Goal: Task Accomplishment & Management: Manage account settings

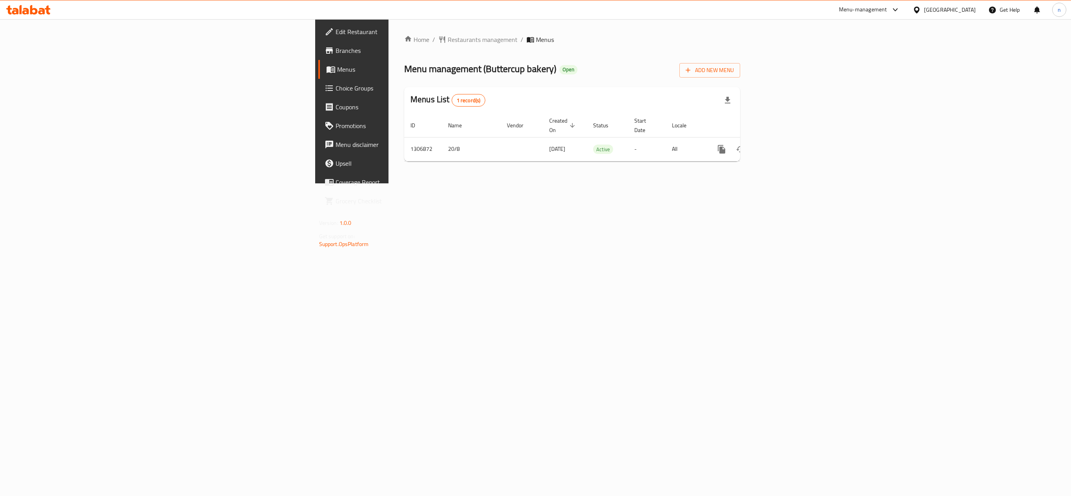
click at [335, 90] on span "Choice Groups" at bounding box center [411, 87] width 152 height 9
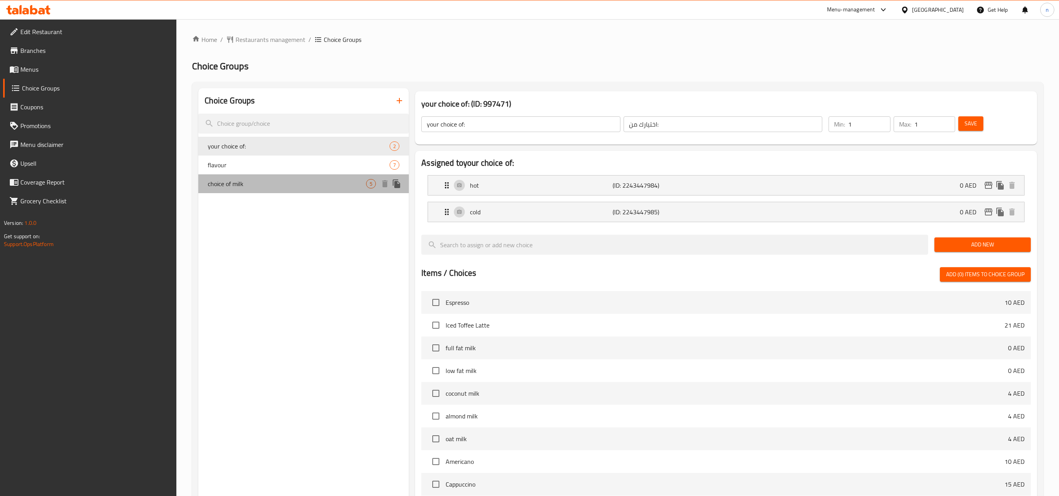
click at [277, 187] on span "choice of milk" at bounding box center [287, 183] width 158 height 9
type input "choice of milk"
type input "اختيار الحليب"
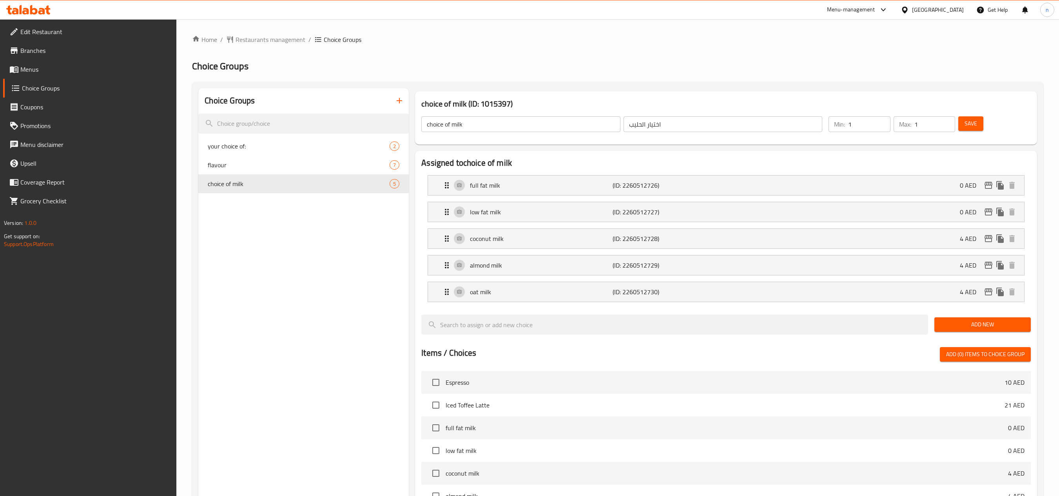
click at [47, 13] on icon at bounding box center [47, 9] width 5 height 9
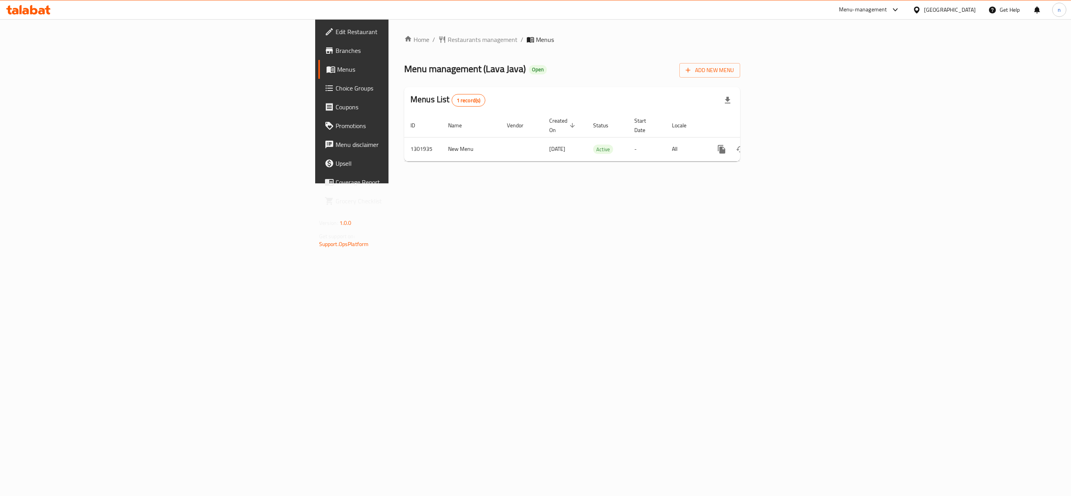
click at [335, 86] on span "Choice Groups" at bounding box center [411, 87] width 152 height 9
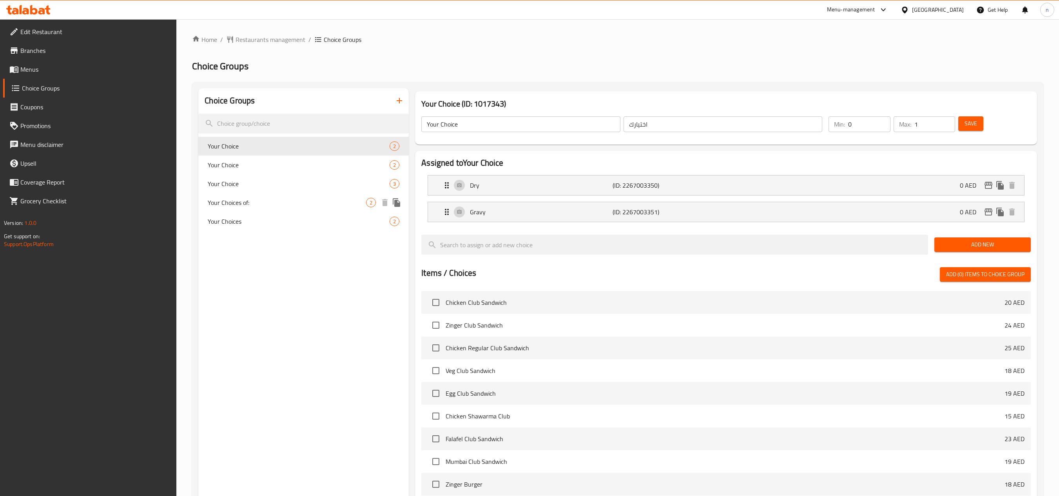
click at [248, 194] on div "Your Choices of: 2" at bounding box center [303, 202] width 210 height 19
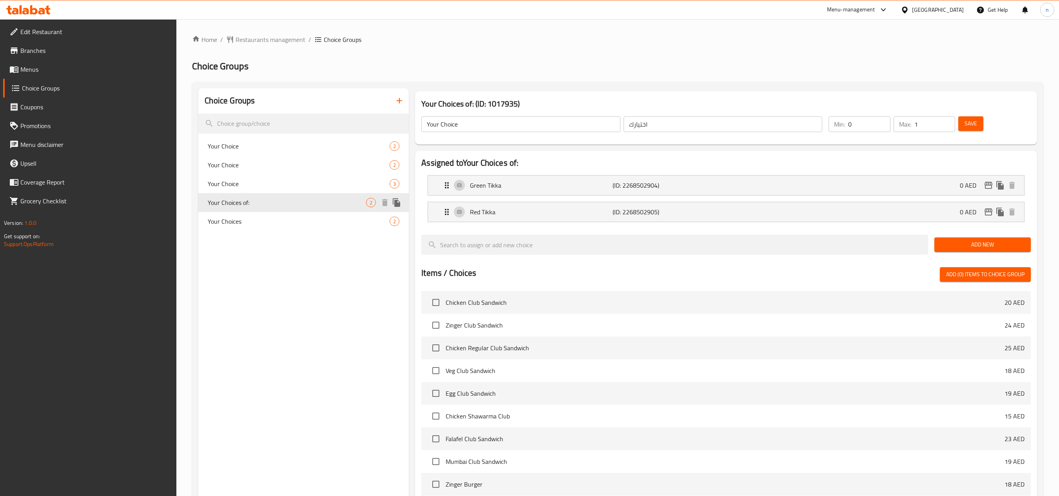
type input "Your Choices of:"
type input "اختياراتك من:"
click at [31, 9] on icon at bounding box center [33, 9] width 7 height 9
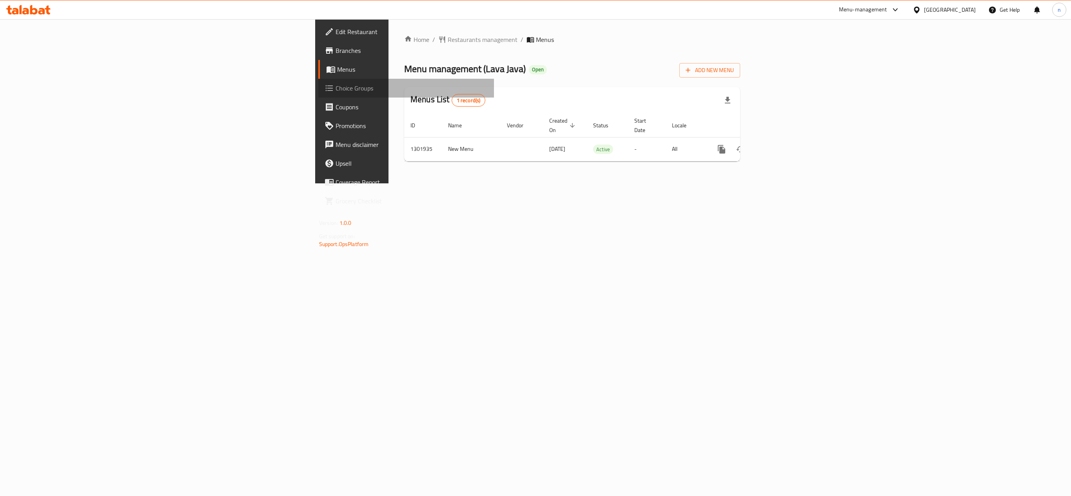
click at [335, 92] on span "Choice Groups" at bounding box center [411, 87] width 152 height 9
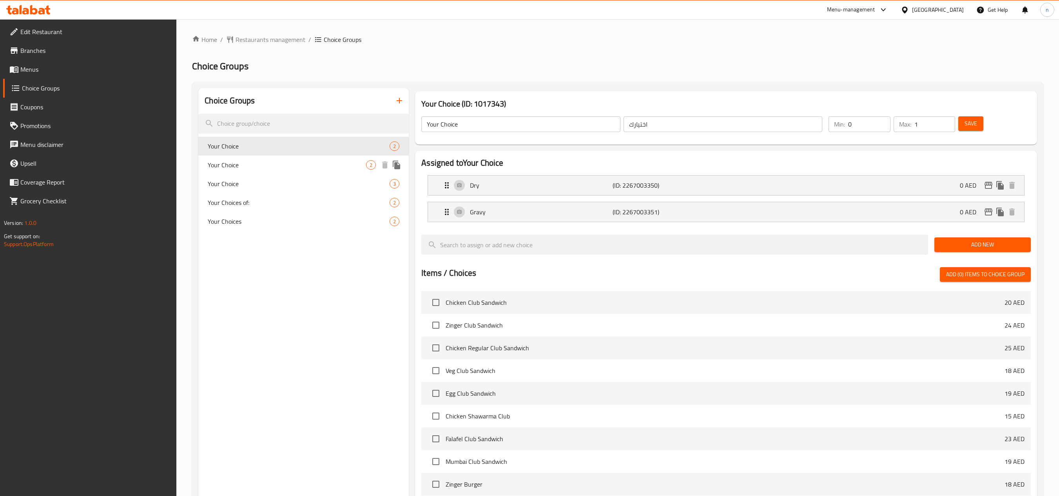
click at [252, 164] on span "Your Choice" at bounding box center [287, 164] width 158 height 9
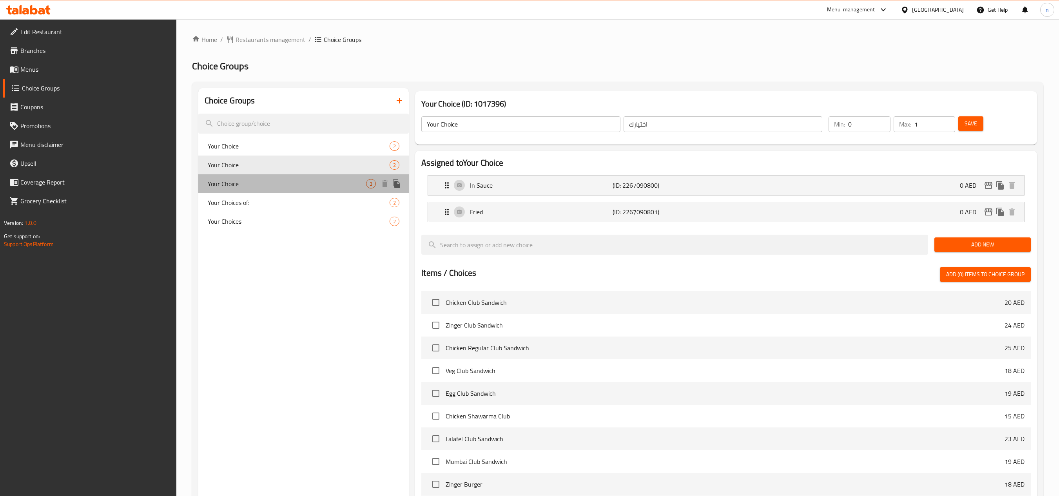
click at [248, 179] on span "Your Choice" at bounding box center [287, 183] width 158 height 9
type input "1"
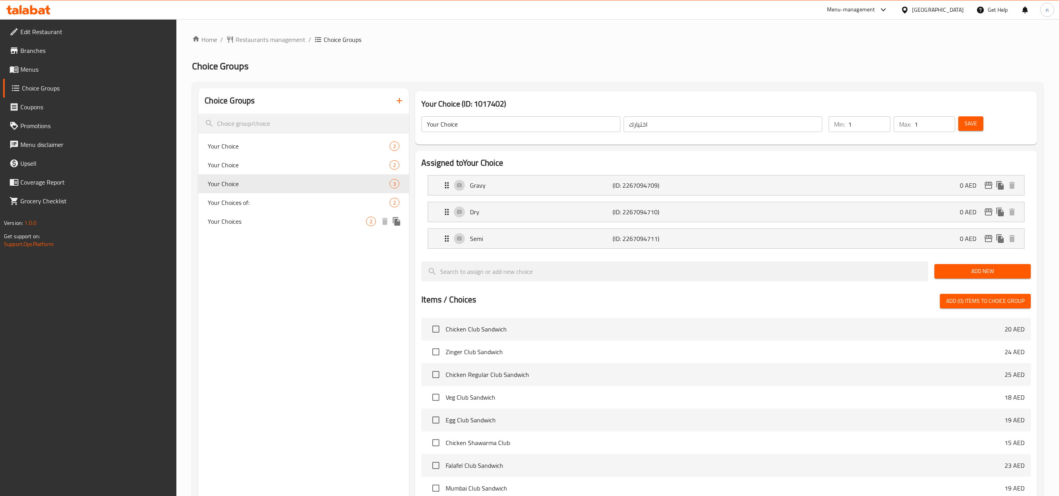
click at [235, 213] on div "Your Choices 2" at bounding box center [303, 221] width 210 height 19
type input "Your Choices"
type input "0"
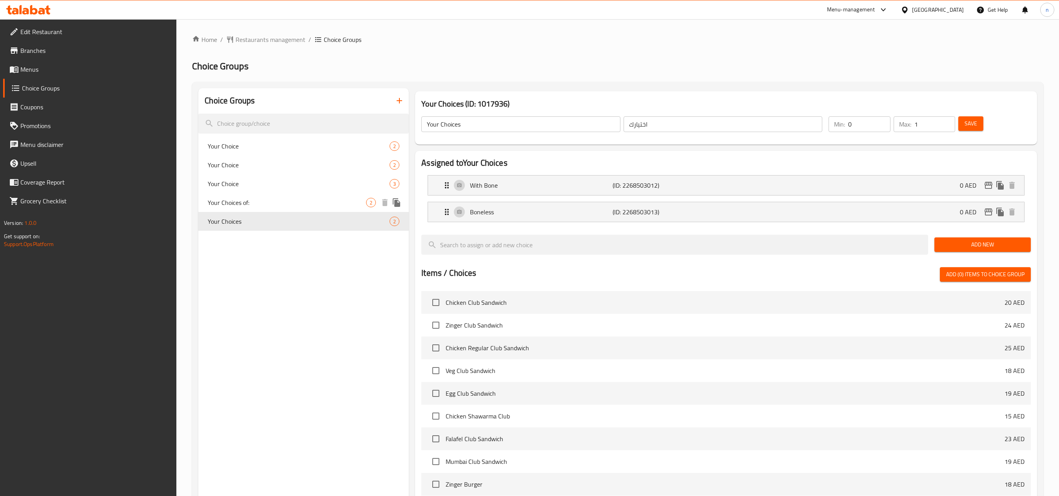
click at [236, 201] on span "Your Choices of:" at bounding box center [287, 202] width 158 height 9
type input "Your Choices of:"
type input "اختياراتك من:"
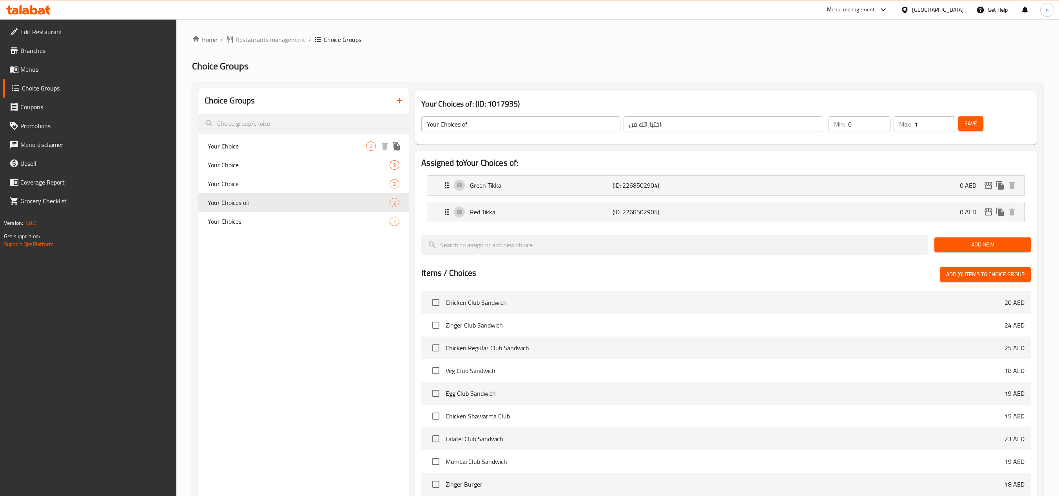
click at [247, 147] on span "Your Choice" at bounding box center [287, 145] width 158 height 9
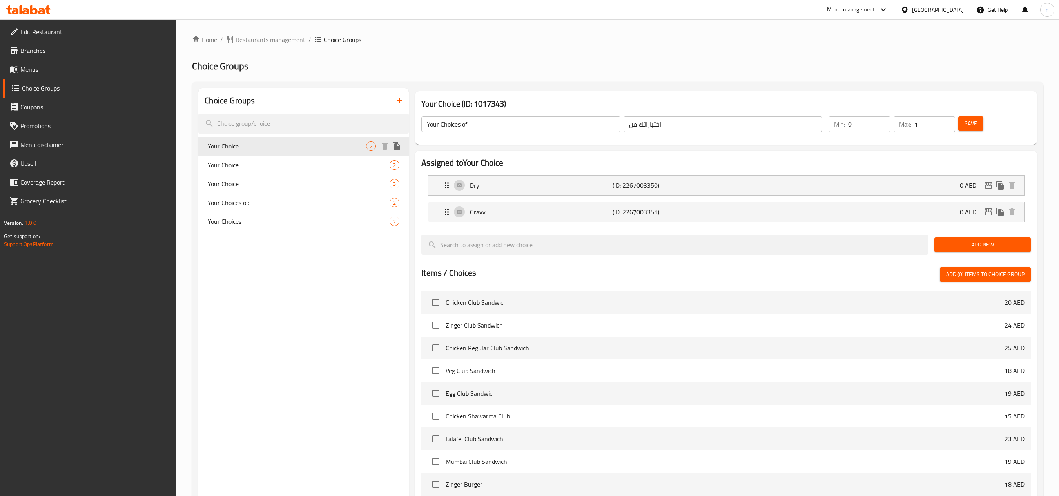
type input "Your Choice"
type input "اختيارك"
click at [249, 166] on span "Your Choice" at bounding box center [287, 164] width 158 height 9
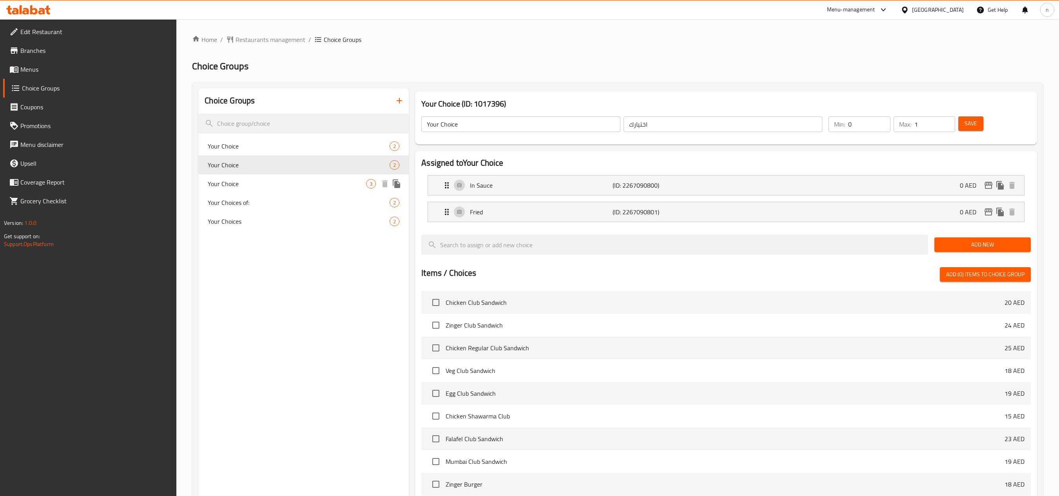
click at [249, 187] on span "Your Choice" at bounding box center [287, 183] width 158 height 9
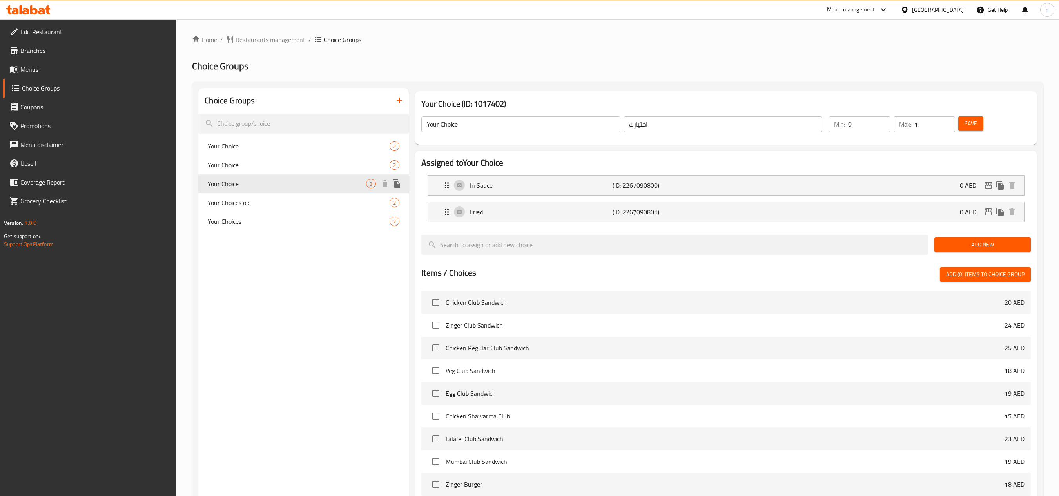
type input "1"
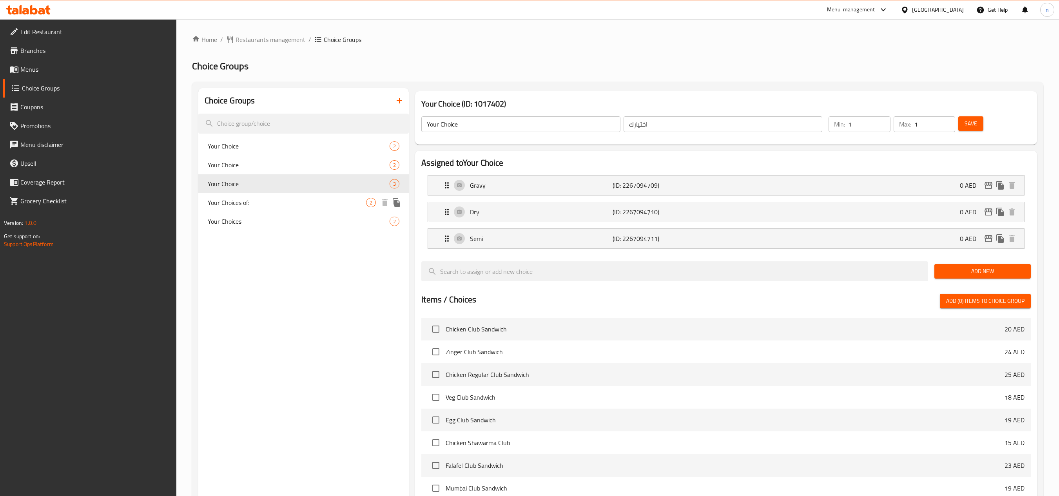
click at [248, 204] on span "Your Choices of:" at bounding box center [287, 202] width 158 height 9
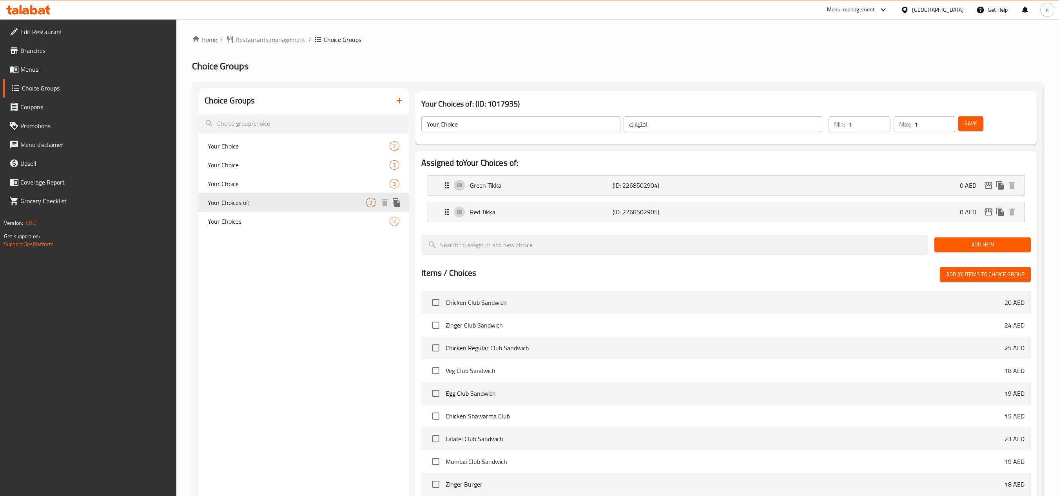
type input "Your Choices of:"
type input "اختياراتك من:"
type input "0"
click at [245, 217] on span "Your Choices" at bounding box center [287, 221] width 158 height 9
type input "Your Choices"
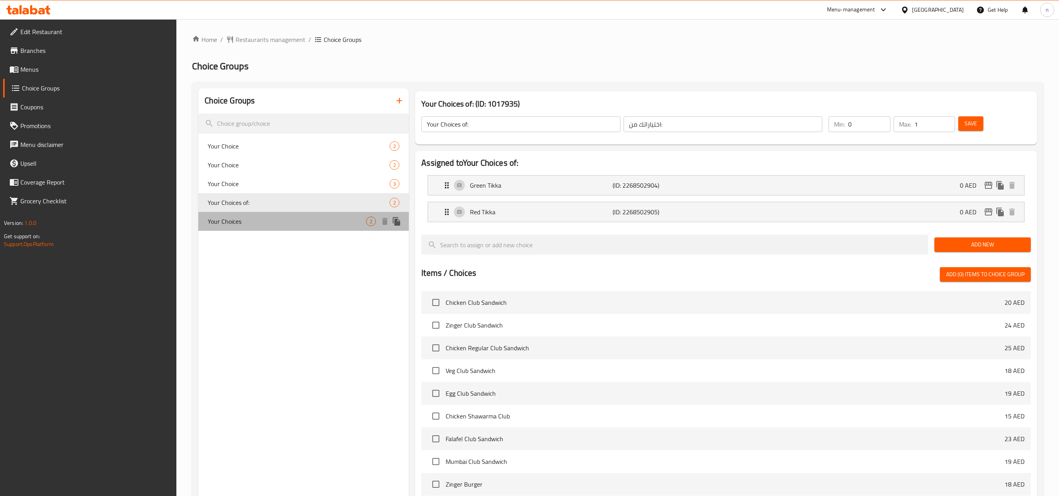
type input "اختيارك"
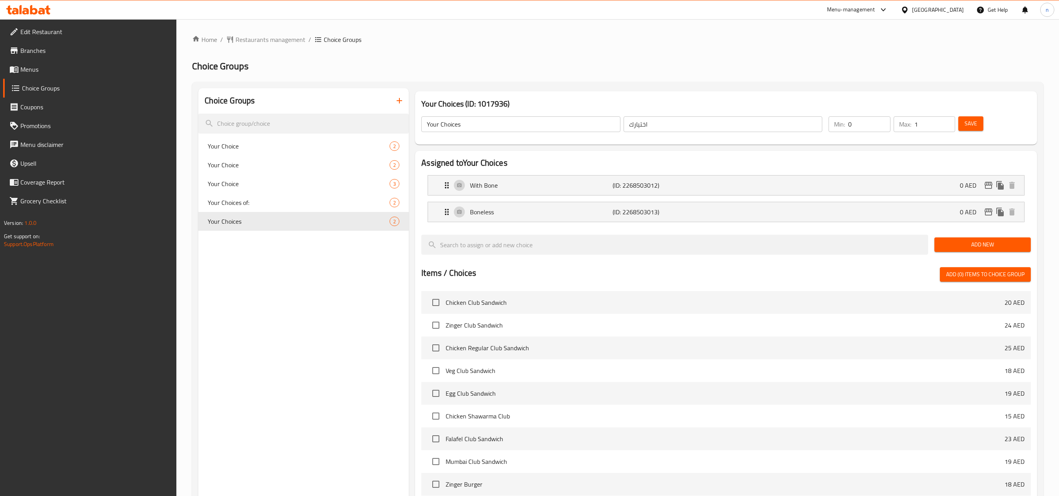
click at [43, 8] on icon at bounding box center [28, 9] width 44 height 9
